Goal: Transaction & Acquisition: Purchase product/service

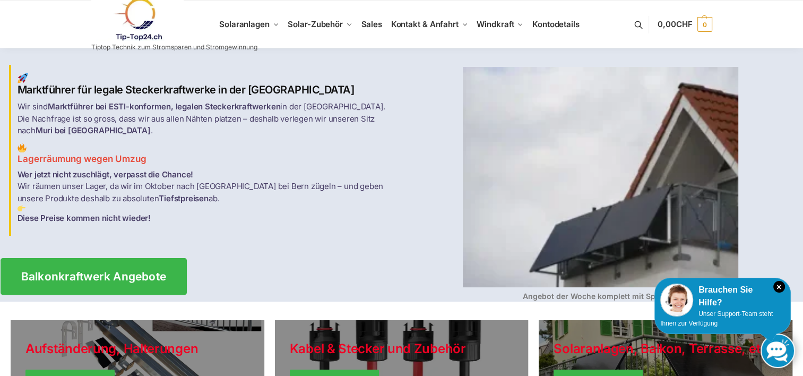
click at [108, 271] on span "Balkonkraftwerk Angebote" at bounding box center [93, 276] width 145 height 11
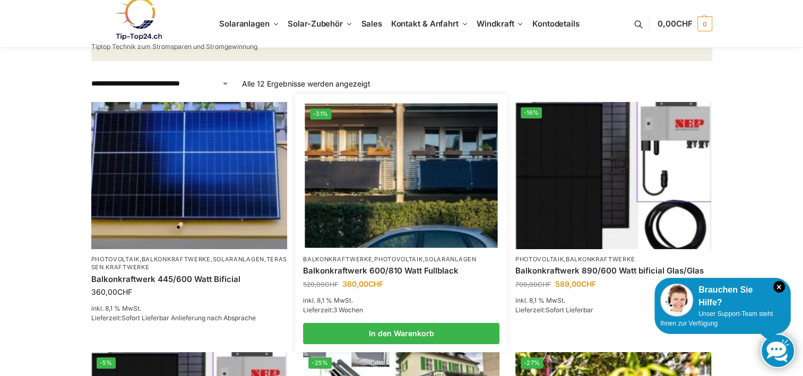
scroll to position [159, 0]
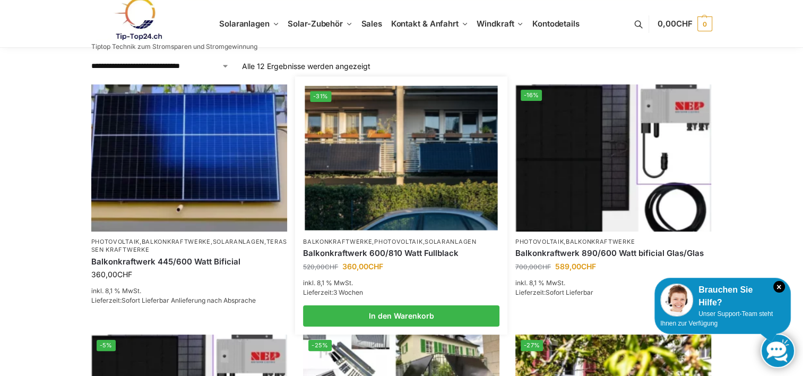
click at [410, 182] on img at bounding box center [401, 157] width 193 height 144
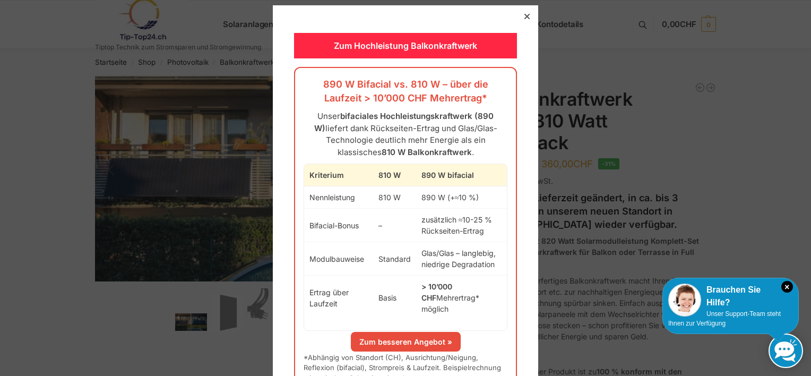
click at [525, 16] on icon at bounding box center [527, 16] width 5 height 5
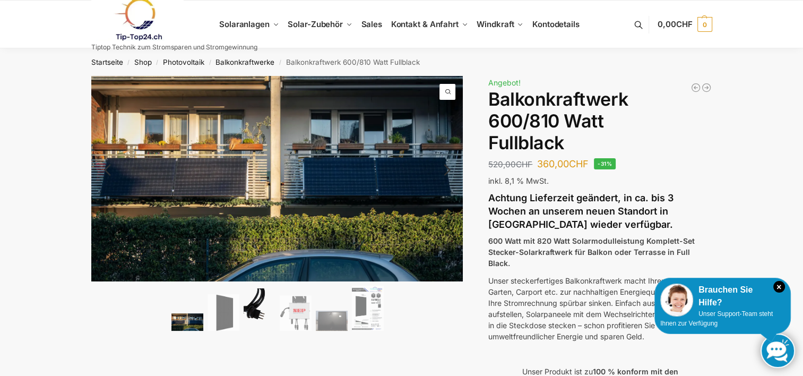
click at [248, 304] on img at bounding box center [260, 309] width 32 height 42
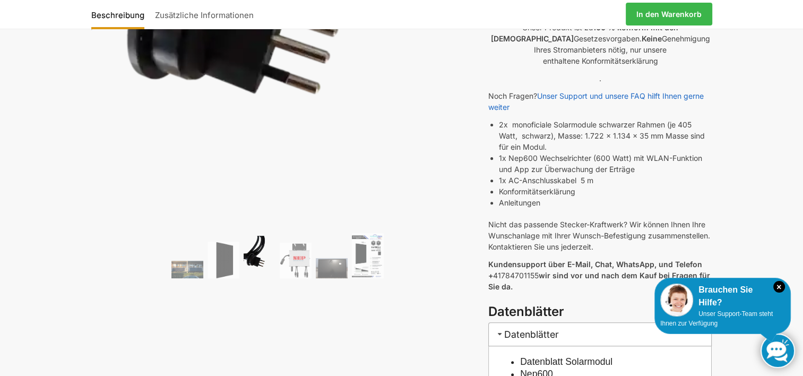
scroll to position [372, 0]
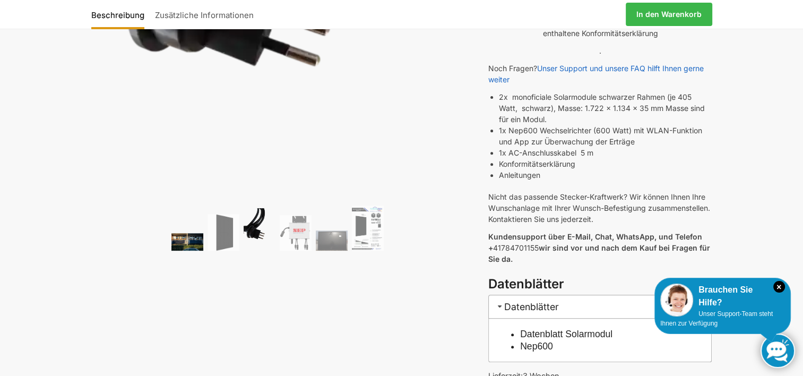
click at [188, 239] on img at bounding box center [188, 242] width 32 height 18
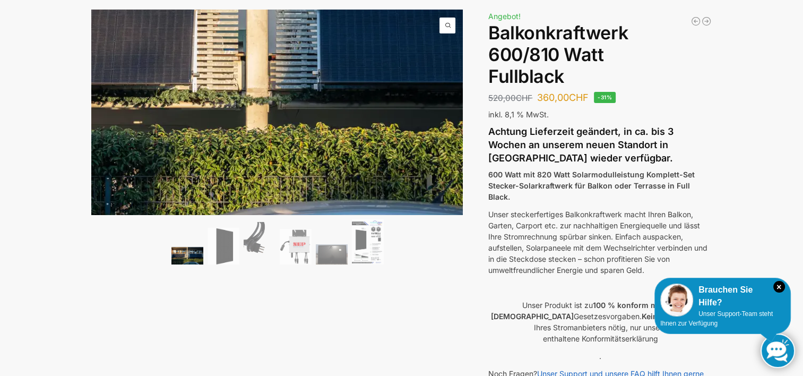
scroll to position [0, 0]
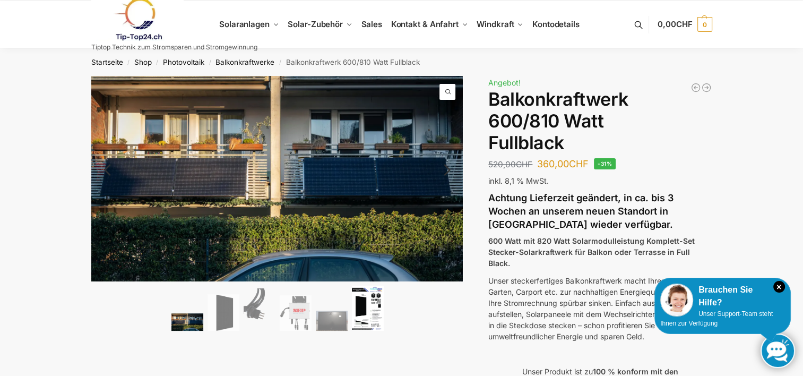
click at [368, 303] on img at bounding box center [368, 308] width 32 height 45
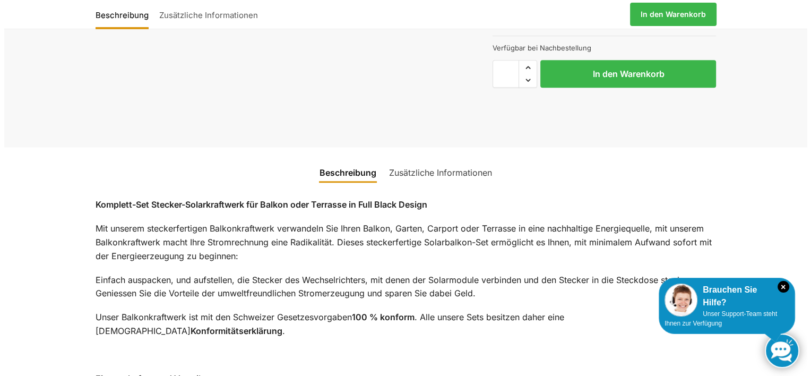
scroll to position [478, 0]
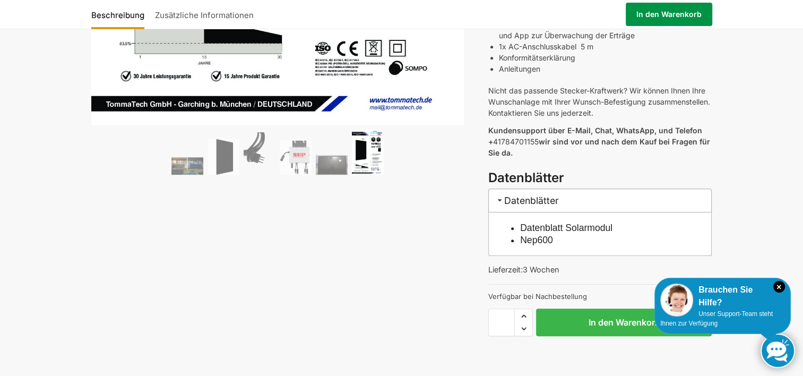
click at [674, 17] on link "In den Warenkorb" at bounding box center [669, 14] width 87 height 23
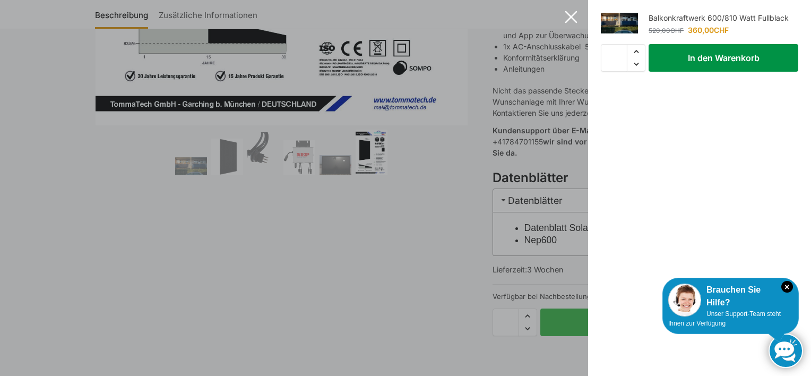
click at [712, 57] on button "In den Warenkorb" at bounding box center [724, 58] width 150 height 28
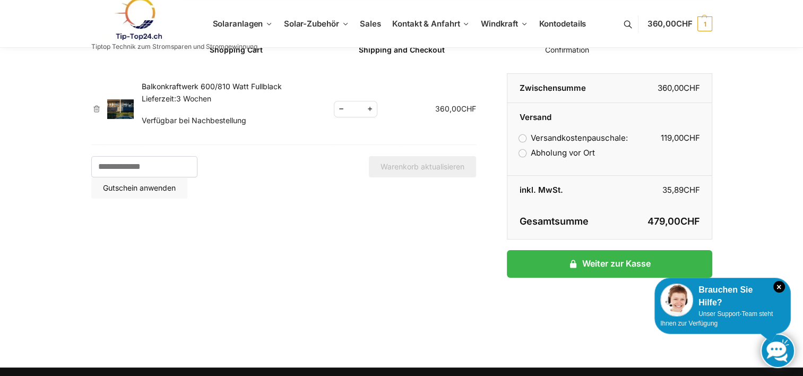
scroll to position [106, 0]
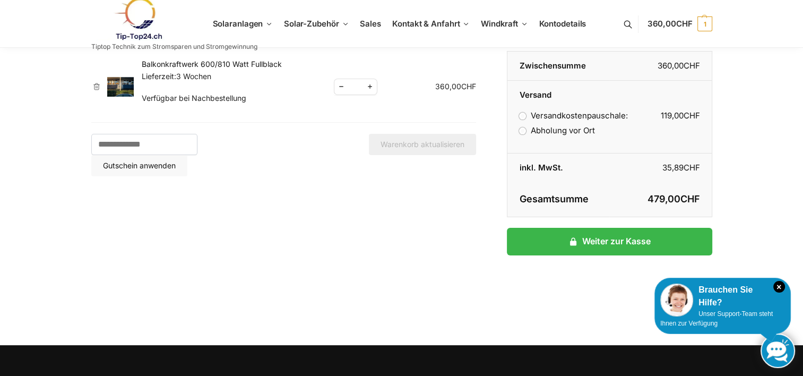
click at [521, 131] on label "Abholung vor Ort" at bounding box center [556, 130] width 75 height 10
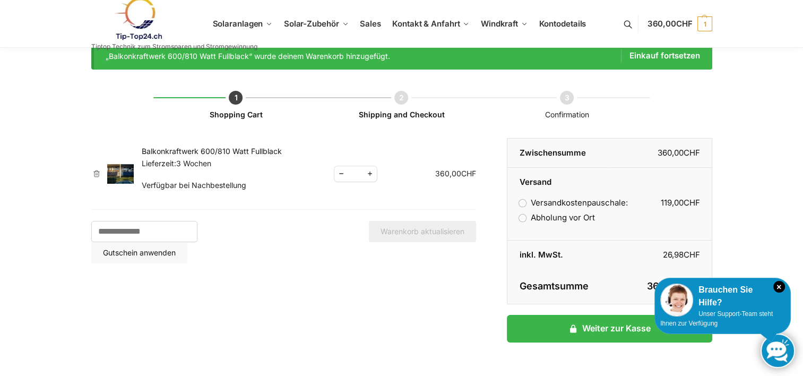
scroll to position [0, 0]
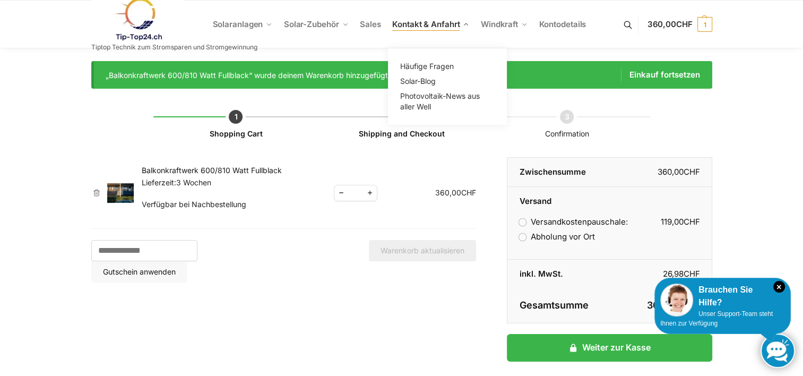
click at [434, 23] on span "Kontakt & Anfahrt" at bounding box center [425, 24] width 67 height 10
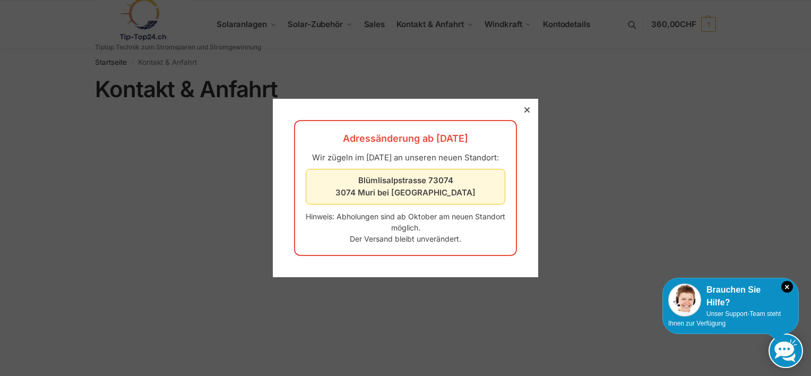
click at [522, 108] on div at bounding box center [527, 110] width 10 height 10
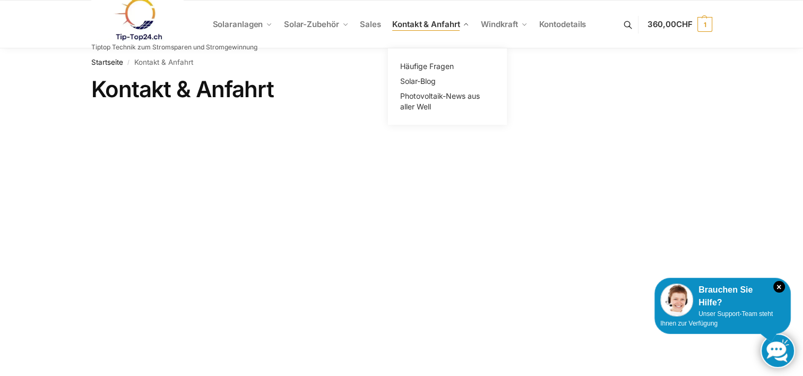
click at [455, 26] on span "Kontakt & Anfahrt" at bounding box center [425, 24] width 67 height 10
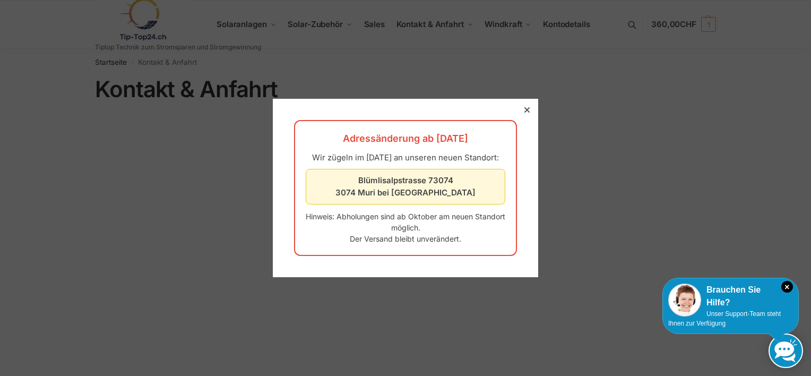
click at [525, 107] on icon at bounding box center [527, 109] width 5 height 5
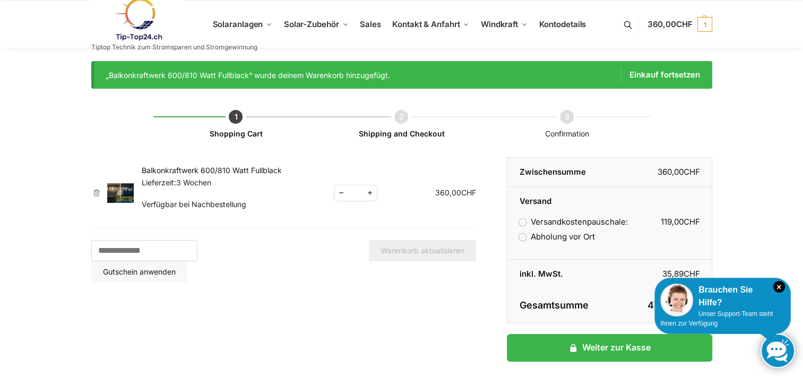
click at [524, 220] on label "Versandkostenpauschale: 119,00 CHF" at bounding box center [573, 222] width 108 height 10
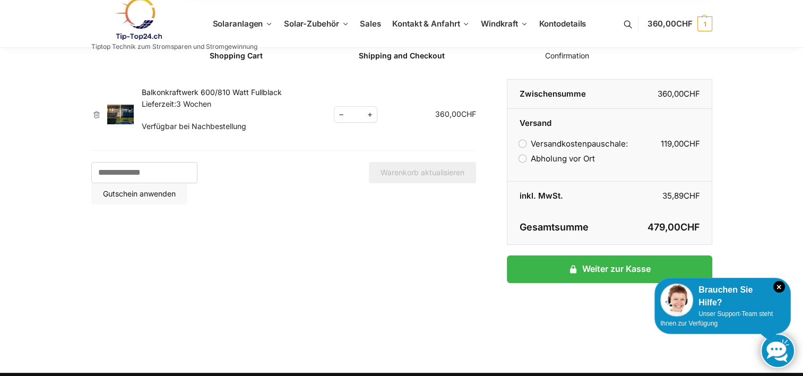
scroll to position [159, 0]
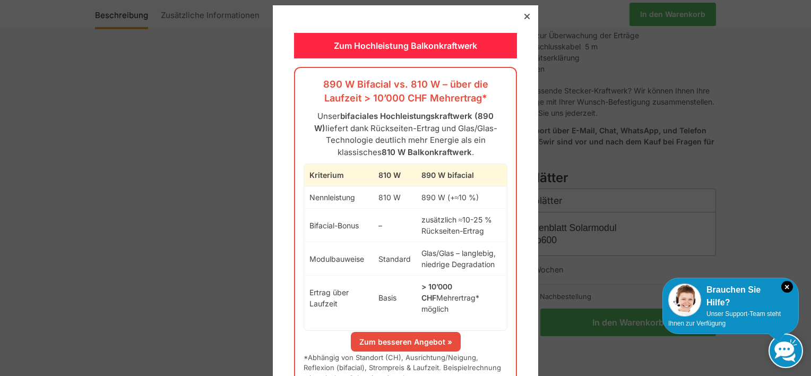
click at [522, 12] on div at bounding box center [527, 17] width 10 height 10
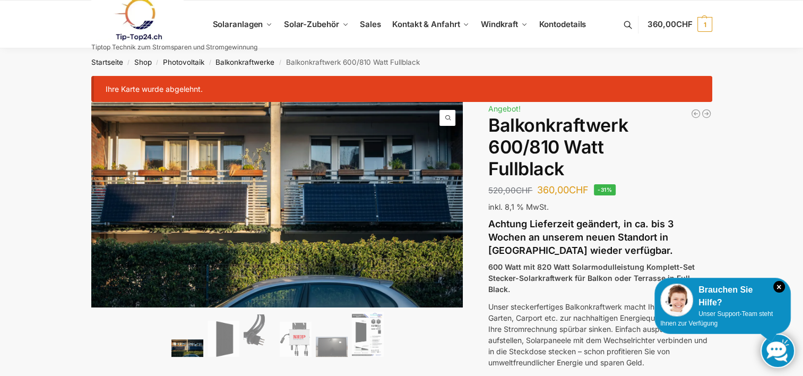
click at [189, 86] on div "Ihre Karte wurde abgelehnt." at bounding box center [401, 89] width 621 height 26
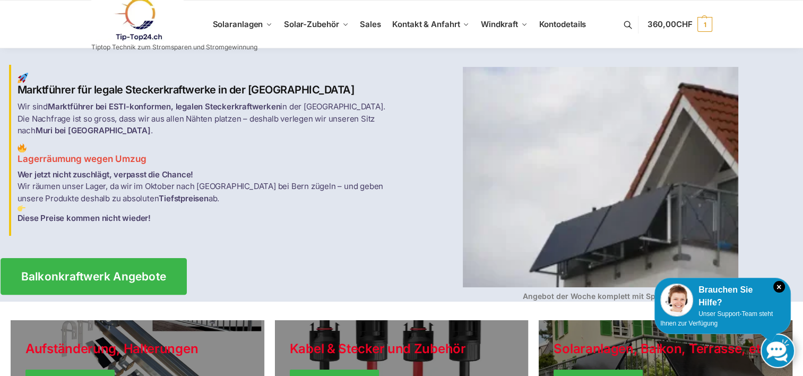
click at [126, 272] on span "Balkonkraftwerk Angebote" at bounding box center [93, 276] width 145 height 11
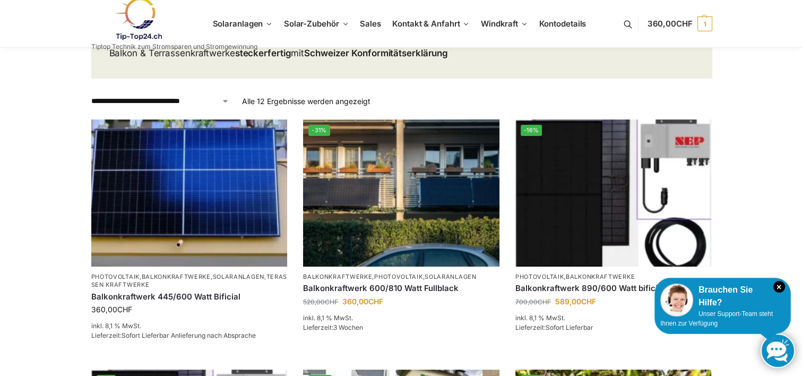
scroll to position [106, 0]
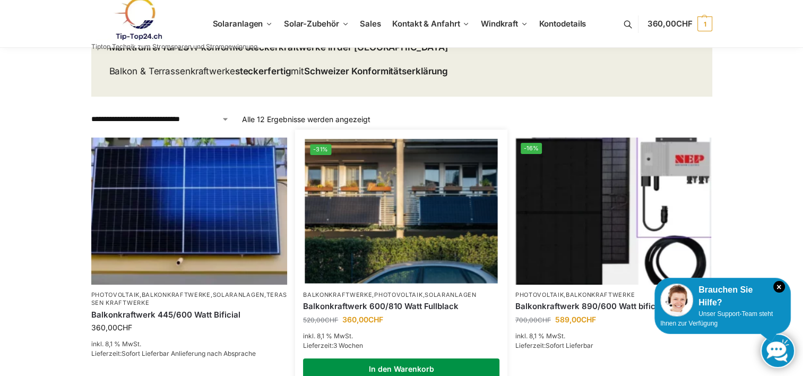
click at [410, 364] on link "In den Warenkorb" at bounding box center [401, 368] width 196 height 21
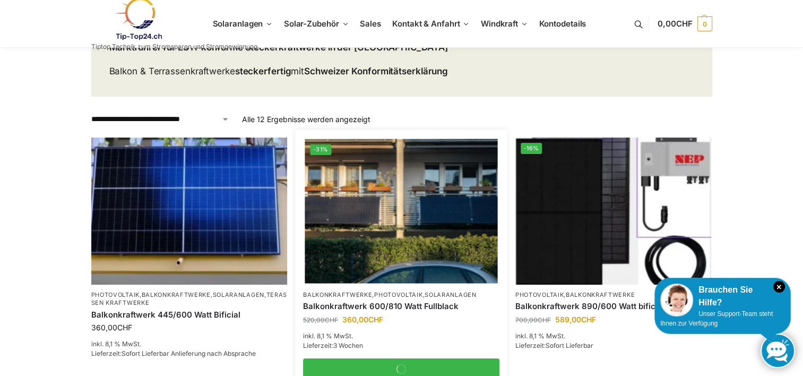
click at [409, 219] on img at bounding box center [401, 211] width 193 height 144
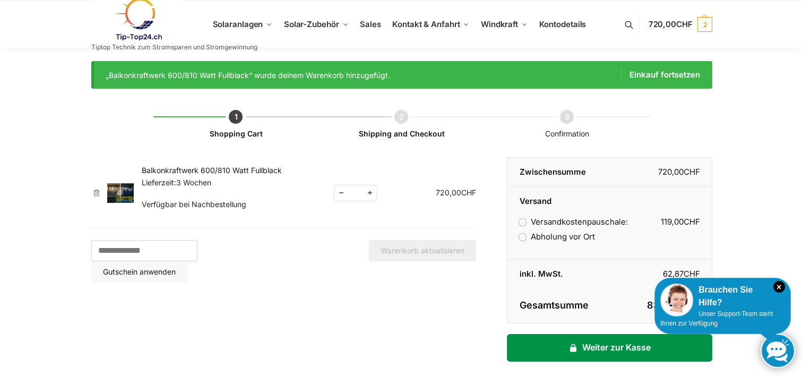
click at [611, 349] on link "Weiter zur Kasse" at bounding box center [609, 348] width 205 height 28
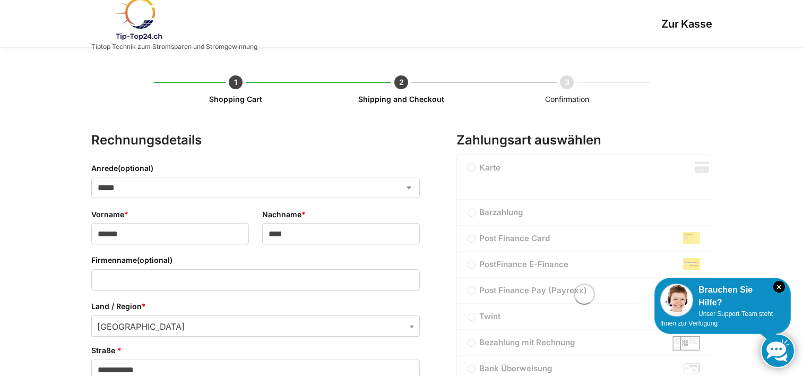
select select "**"
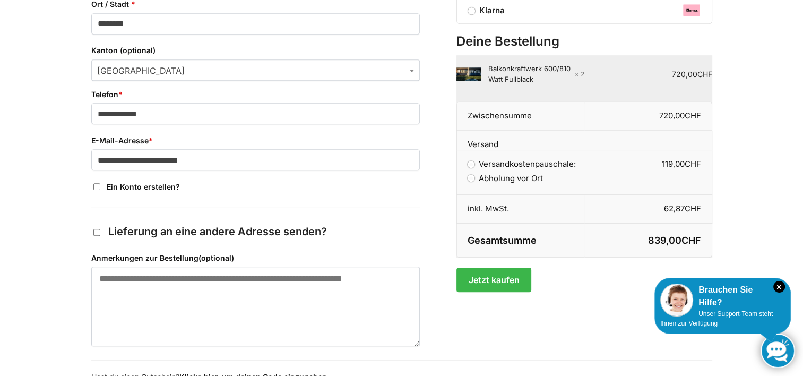
scroll to position [478, 0]
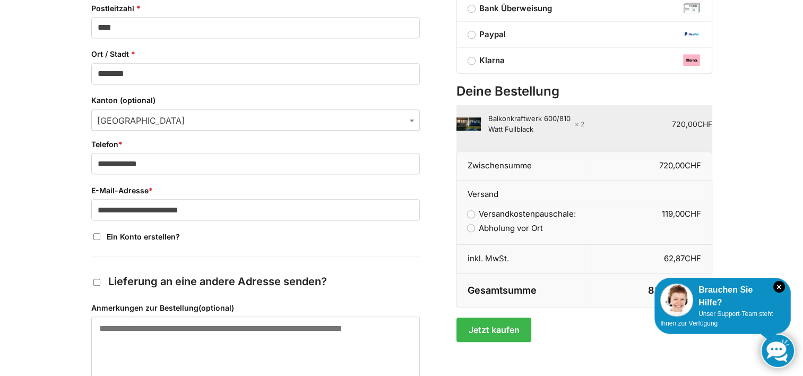
click at [582, 125] on strong "× 2" at bounding box center [580, 124] width 10 height 10
click at [682, 123] on bdi "720,00 CHF" at bounding box center [692, 123] width 40 height 9
click at [466, 123] on img "Kasse" at bounding box center [469, 123] width 24 height 13
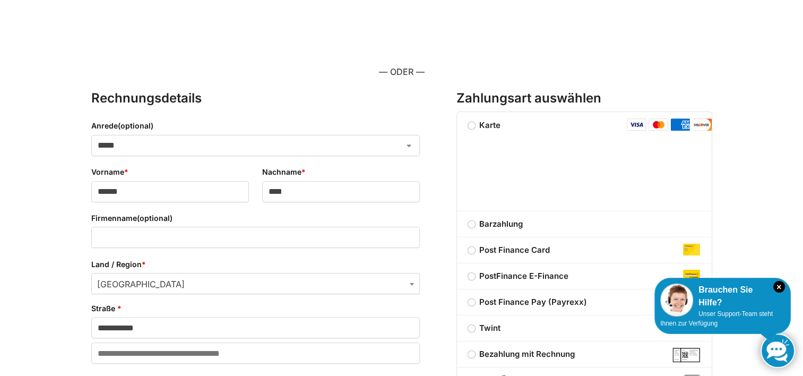
scroll to position [0, 0]
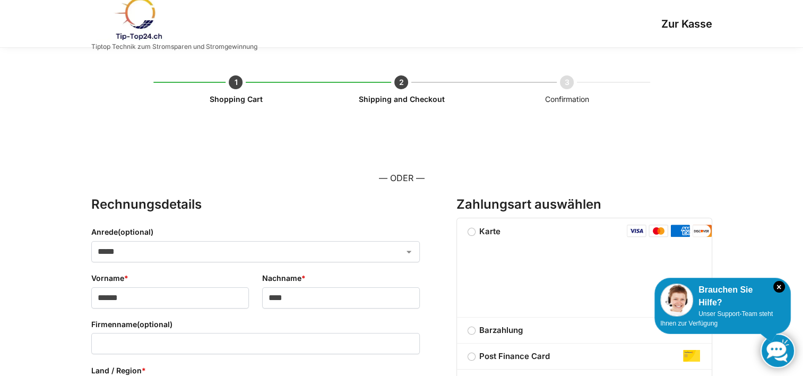
click at [394, 93] on li "Shipping and Checkout" at bounding box center [402, 93] width 166 height 0
click at [233, 93] on li "Shopping Cart" at bounding box center [236, 93] width 166 height 0
click at [571, 93] on li "Confirmation" at bounding box center [567, 93] width 166 height 0
click at [701, 23] on h1 "Zur Kasse" at bounding box center [485, 24] width 455 height 13
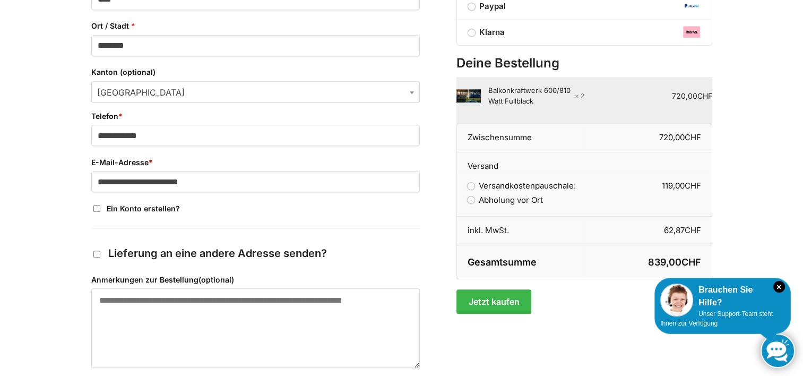
scroll to position [539, 0]
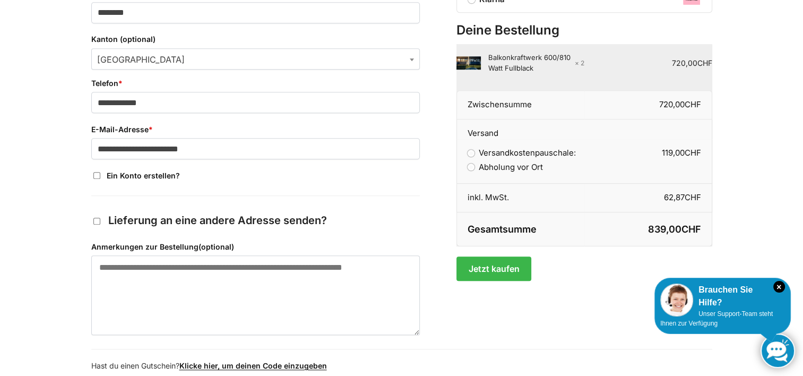
click at [474, 60] on img "Kasse" at bounding box center [469, 62] width 24 height 13
click at [502, 59] on div "Balkonkraftwerk 600/810 Watt Fullblack × 2" at bounding box center [536, 63] width 96 height 21
click at [684, 65] on bdi "720,00 CHF" at bounding box center [692, 62] width 40 height 9
drag, startPoint x: 684, startPoint y: 65, endPoint x: 648, endPoint y: 75, distance: 37.3
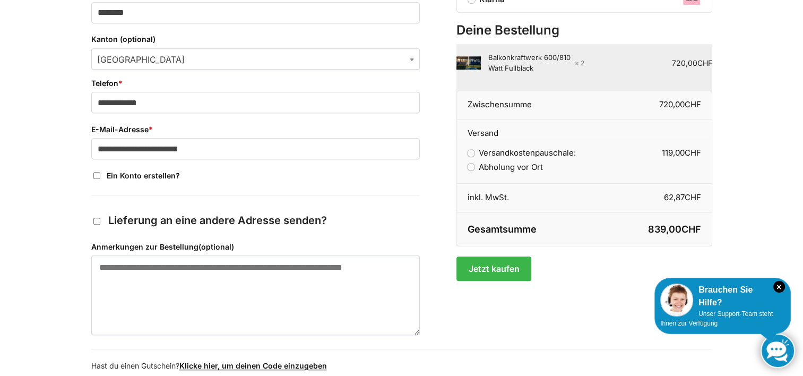
click at [648, 75] on td "720,00 CHF" at bounding box center [649, 67] width 128 height 46
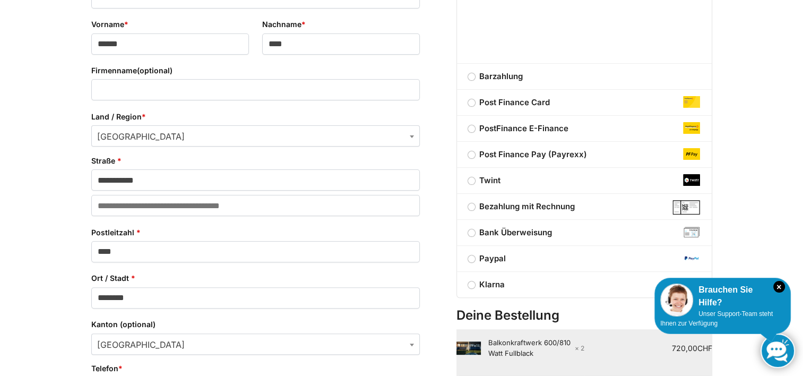
scroll to position [220, 0]
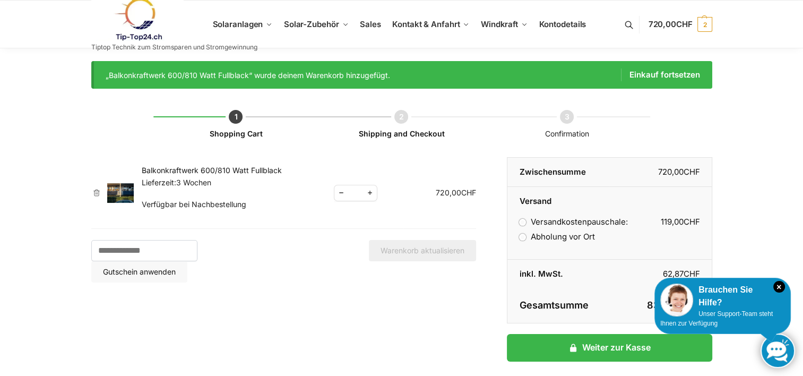
click at [342, 192] on span "Reduce quantity" at bounding box center [342, 192] width 14 height 13
type input "*"
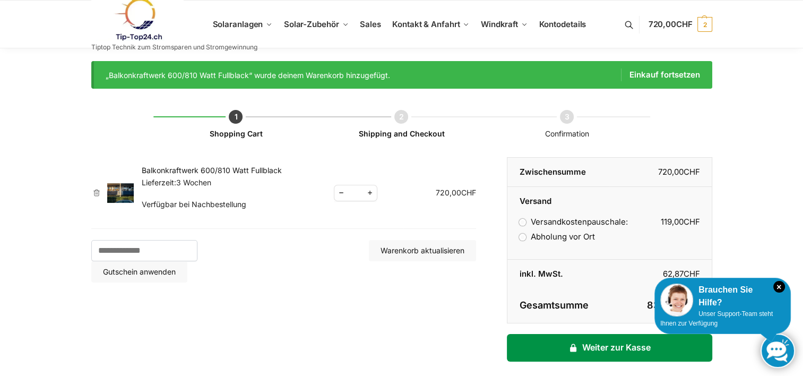
click at [620, 351] on link "Weiter zur Kasse" at bounding box center [609, 348] width 205 height 28
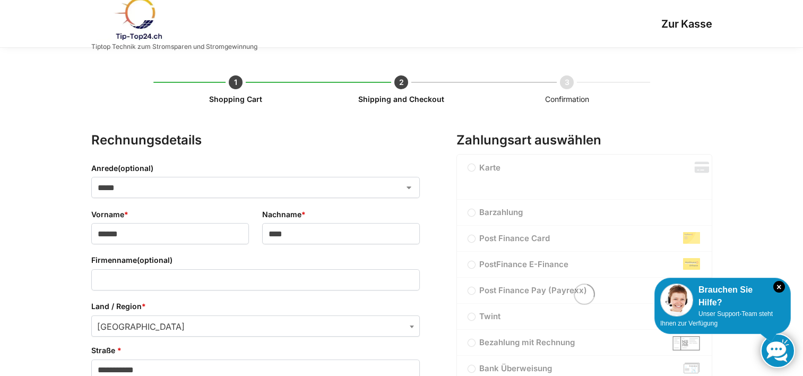
select select "**"
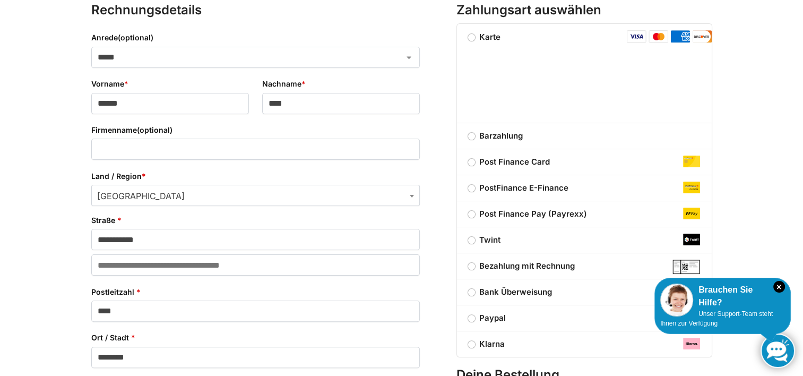
scroll to position [212, 0]
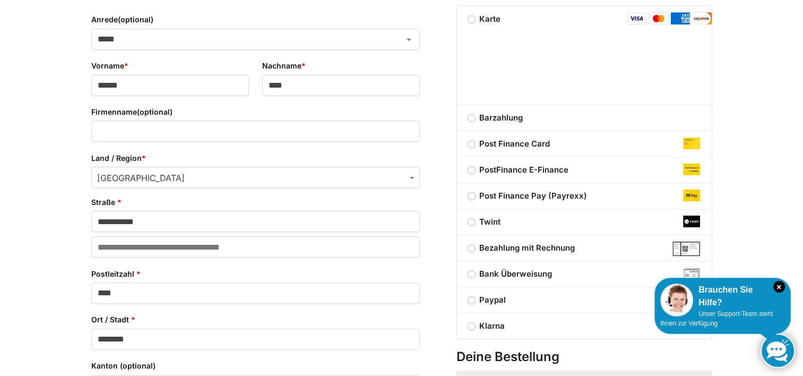
click at [655, 22] on img "Kasse" at bounding box center [659, 18] width 20 height 13
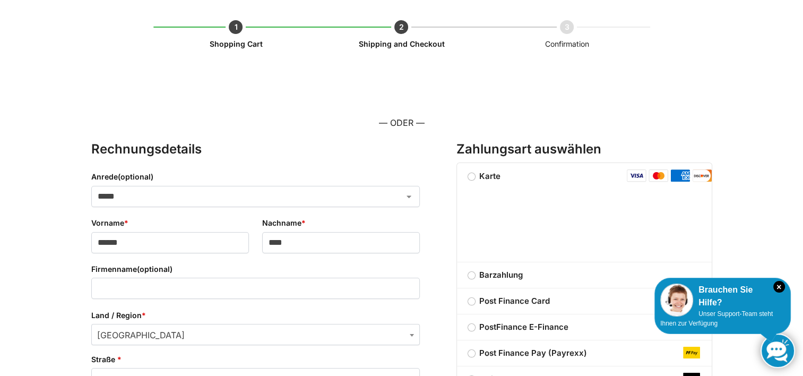
scroll to position [53, 0]
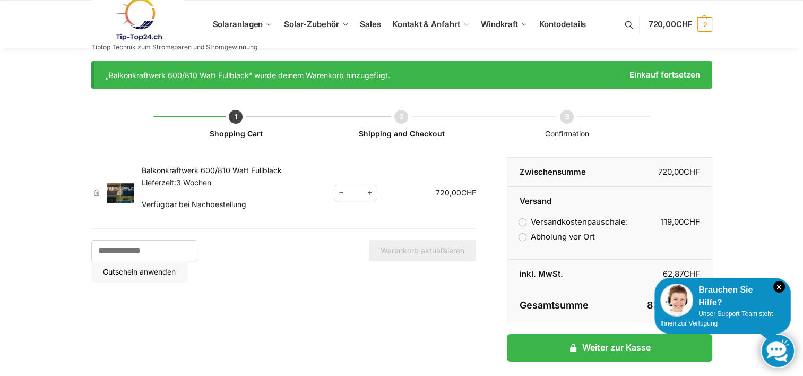
click at [342, 193] on span "Reduce quantity" at bounding box center [342, 192] width 14 height 13
type input "*"
click at [425, 255] on button "Warenkorb aktualisieren" at bounding box center [422, 250] width 107 height 21
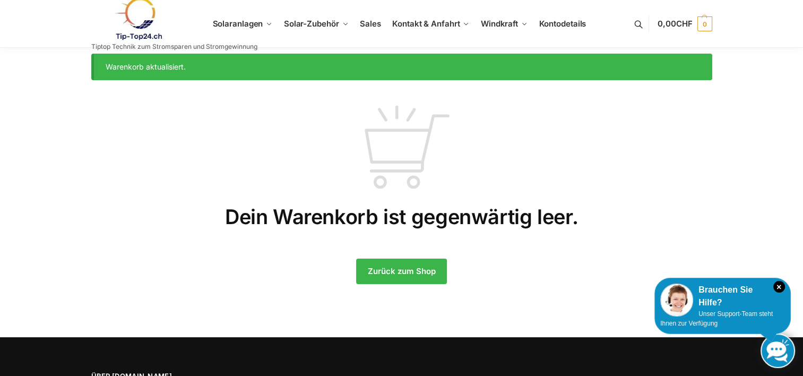
scroll to position [12, 0]
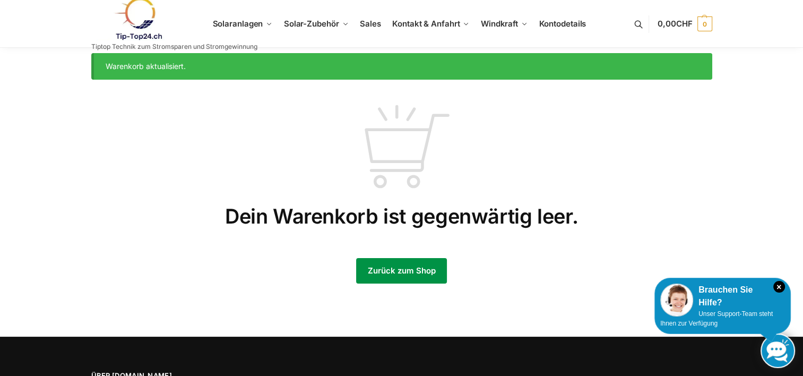
click at [411, 266] on link "Zurück zum Shop" at bounding box center [401, 271] width 90 height 26
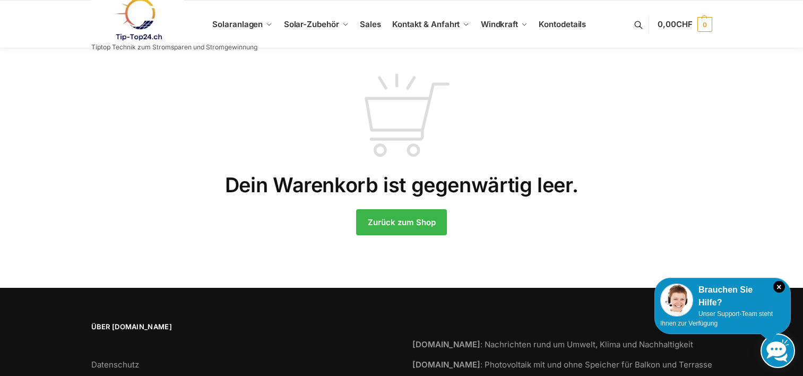
scroll to position [12, 0]
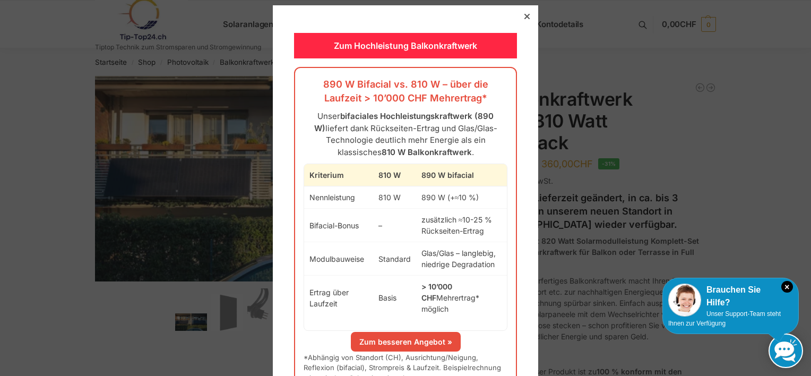
click at [522, 15] on div at bounding box center [527, 17] width 10 height 10
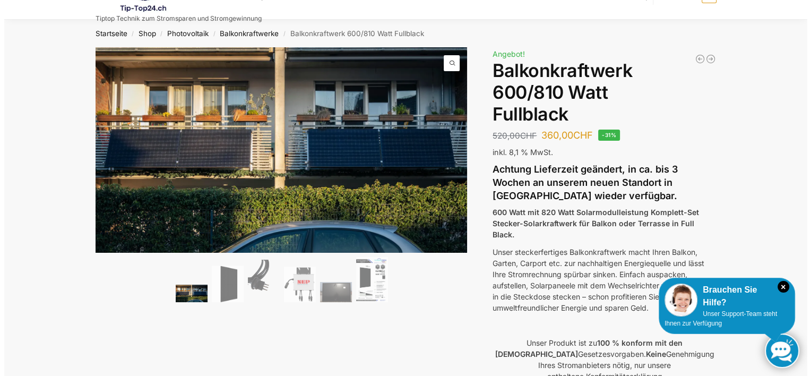
scroll to position [106, 0]
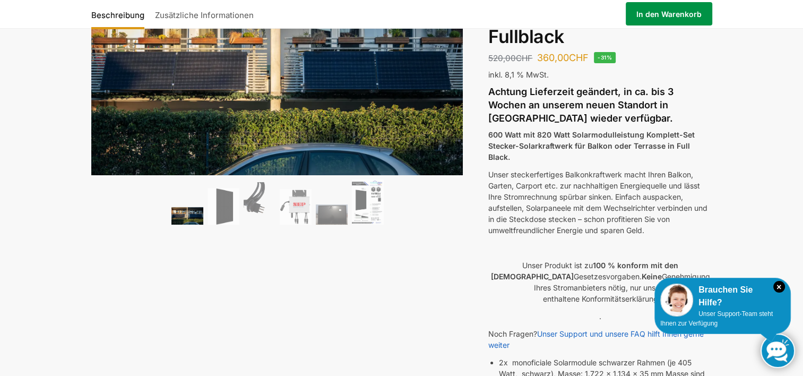
click at [682, 10] on link "In den Warenkorb" at bounding box center [669, 14] width 87 height 23
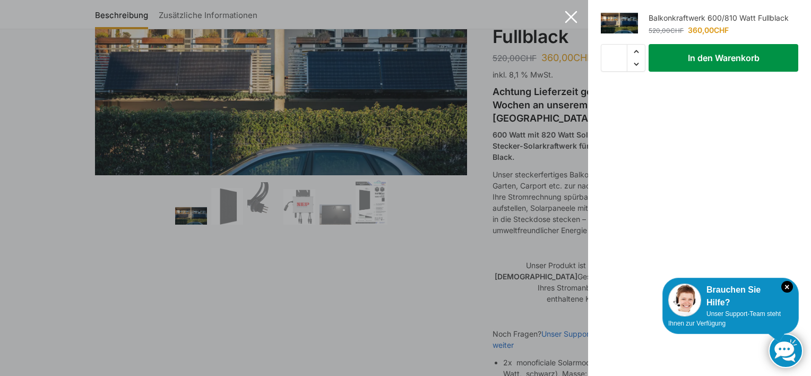
click at [728, 56] on button "In den Warenkorb" at bounding box center [724, 58] width 150 height 28
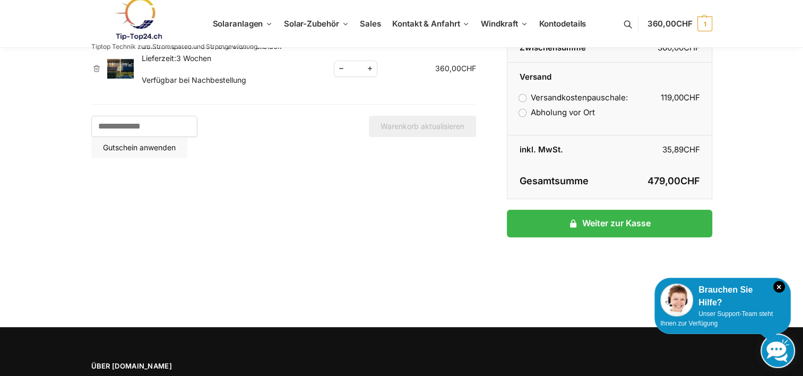
scroll to position [106, 0]
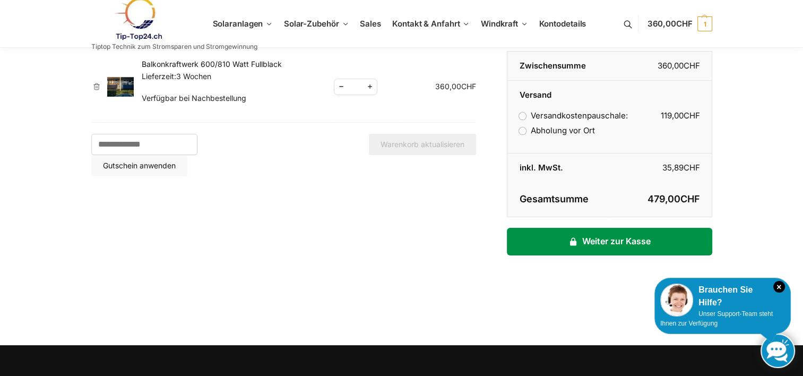
click at [605, 248] on link "Weiter zur Kasse" at bounding box center [609, 242] width 205 height 28
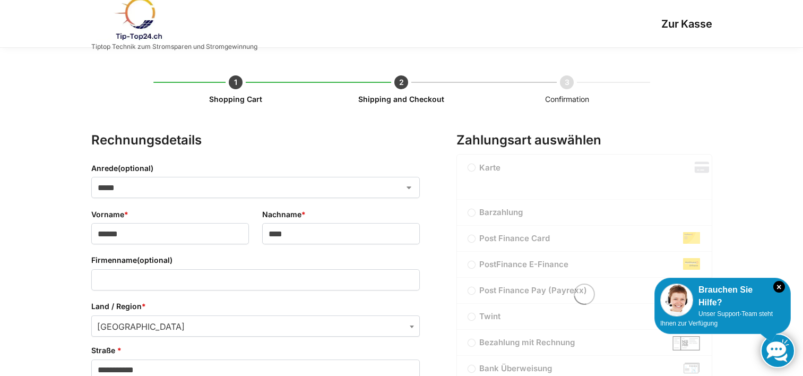
select select "**"
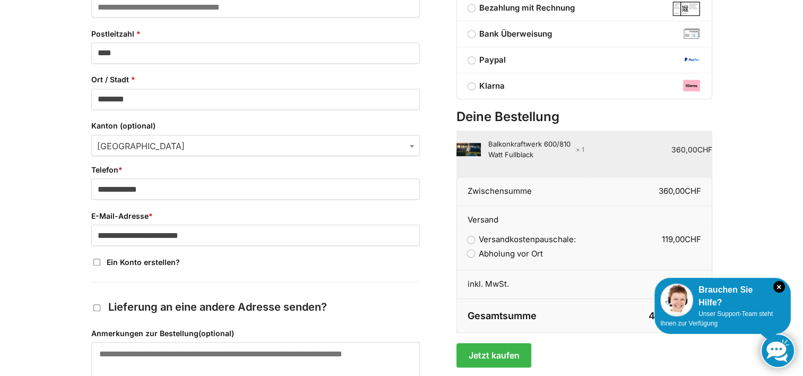
scroll to position [478, 0]
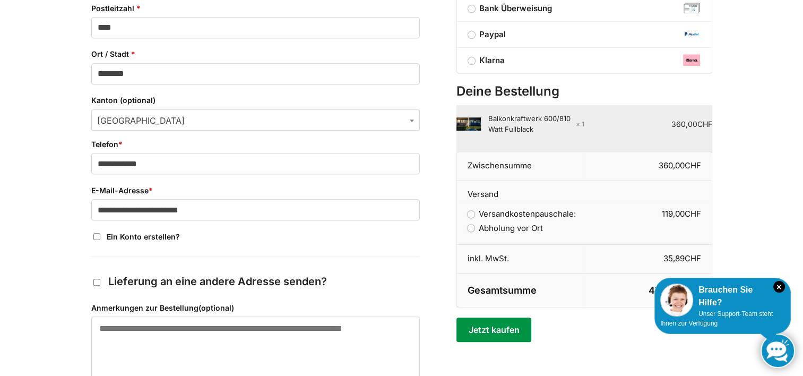
click at [501, 327] on button "Jetzt kaufen" at bounding box center [494, 330] width 75 height 24
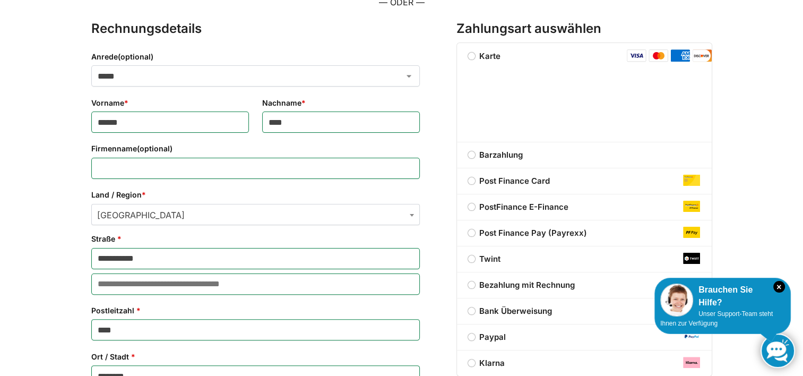
scroll to position [176, 0]
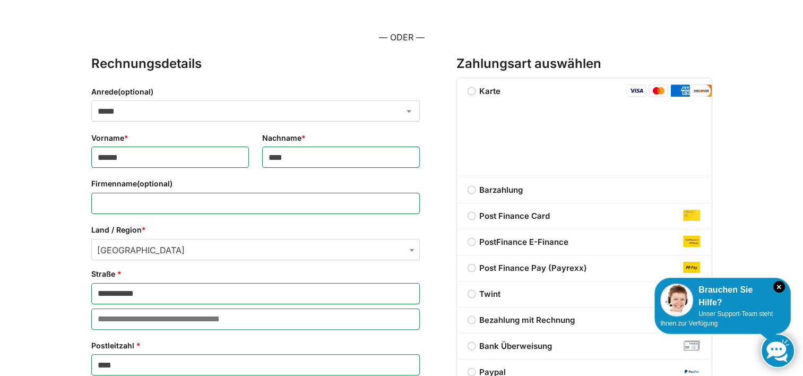
click at [663, 91] on img "Kasse" at bounding box center [659, 90] width 20 height 13
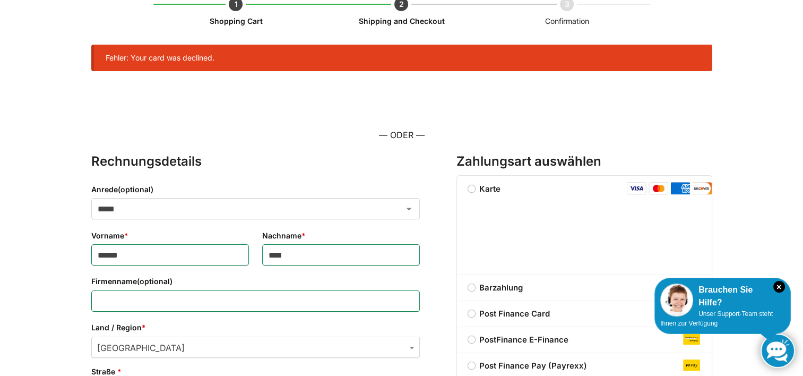
scroll to position [0, 0]
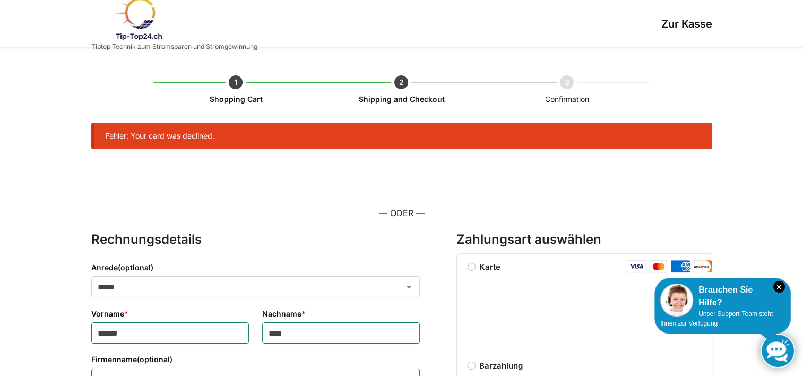
click at [131, 284] on select "***** **** **** ******" at bounding box center [255, 286] width 329 height 21
select select "*"
click at [91, 276] on select "***** **** **** ******" at bounding box center [255, 286] width 329 height 21
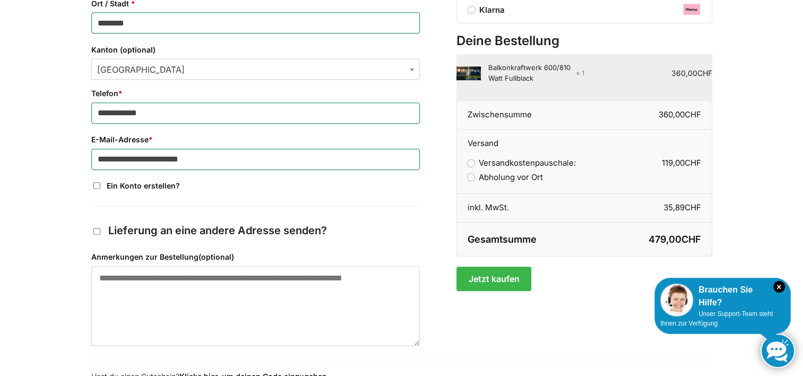
scroll to position [627, 0]
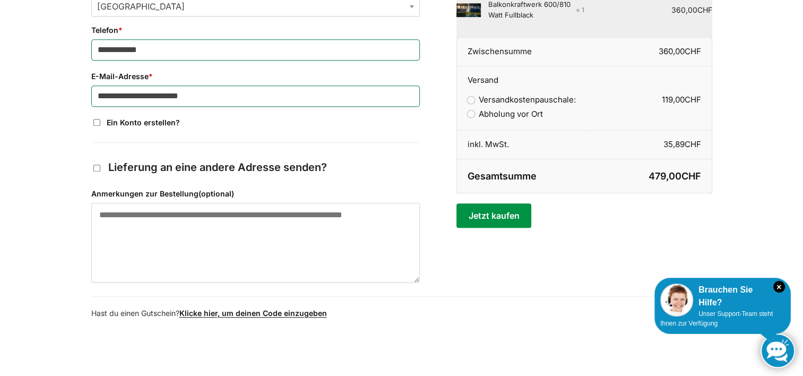
click at [510, 212] on button "Jetzt kaufen" at bounding box center [494, 215] width 75 height 24
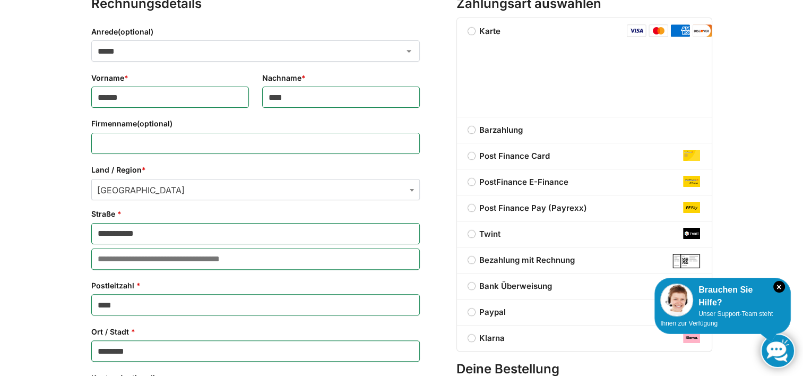
scroll to position [282, 0]
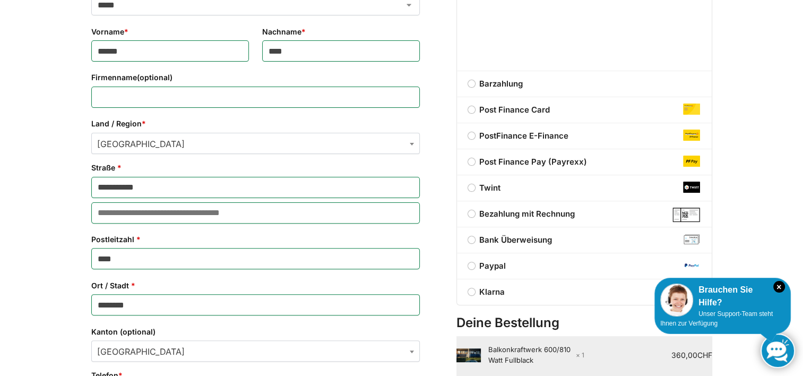
click at [691, 186] on img "Kasse" at bounding box center [691, 187] width 17 height 11
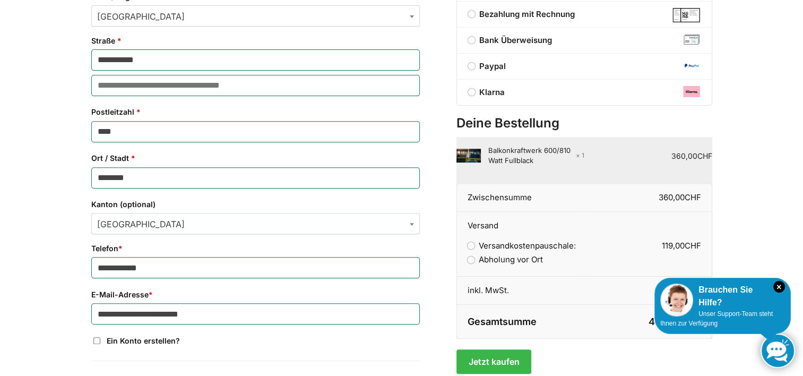
scroll to position [469, 0]
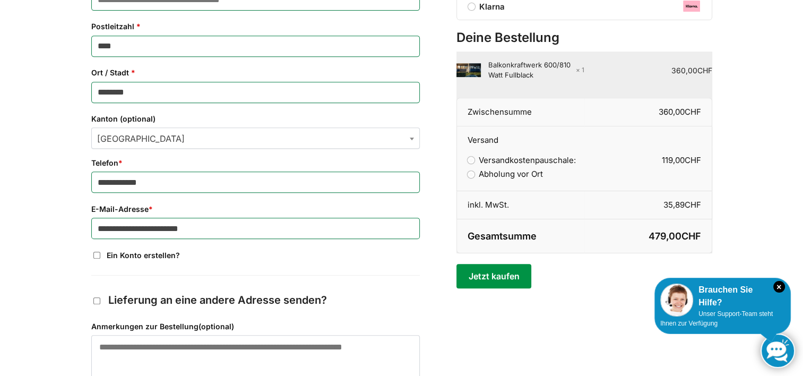
click at [493, 269] on button "Jetzt kaufen" at bounding box center [494, 276] width 75 height 24
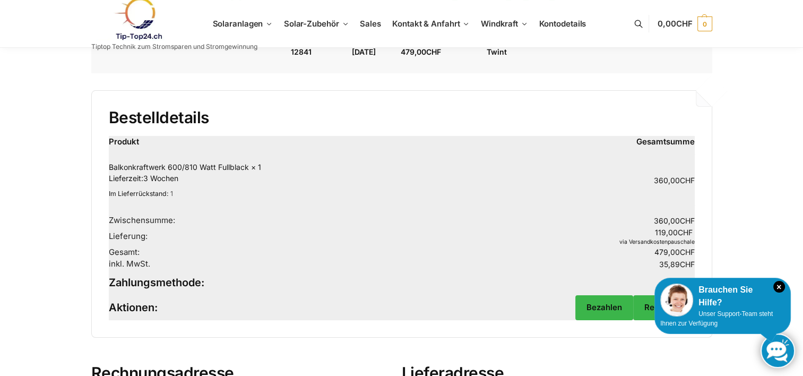
scroll to position [106, 0]
